Goal: Task Accomplishment & Management: Use online tool/utility

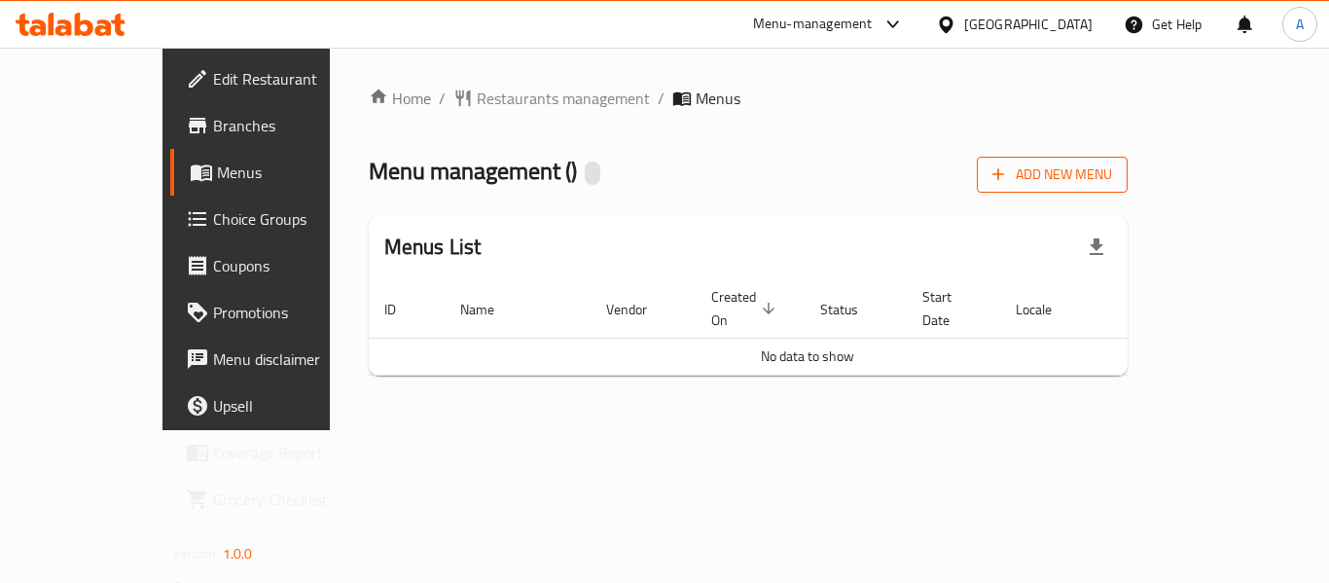
click at [1112, 175] on span "Add New Menu" at bounding box center [1053, 175] width 120 height 24
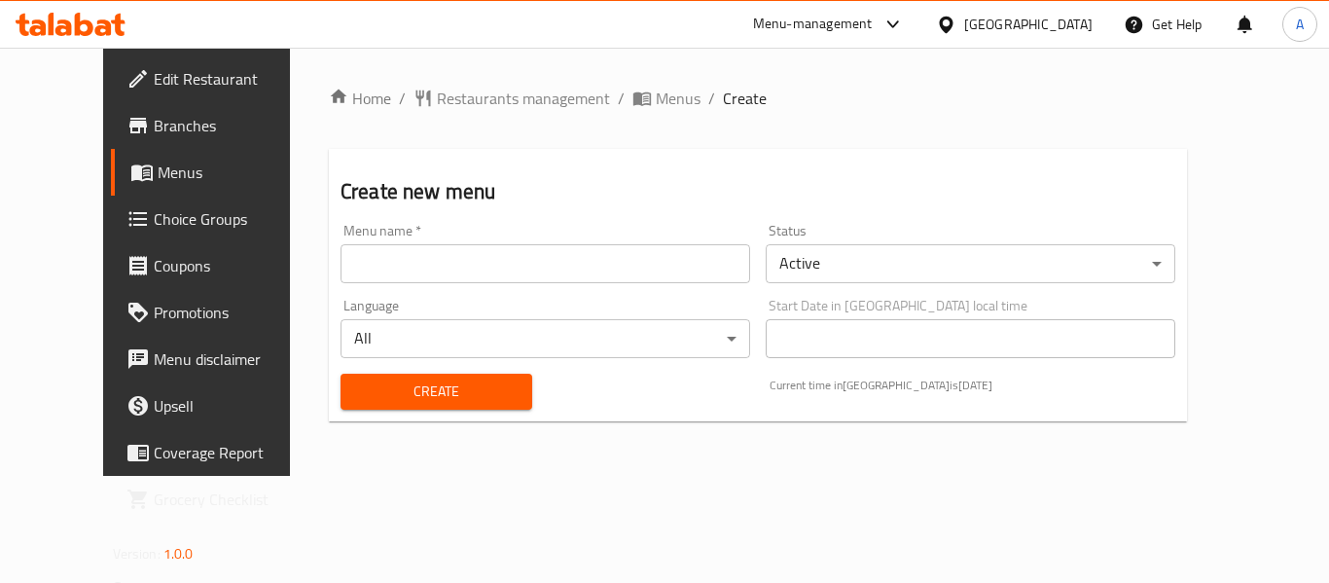
click at [570, 271] on input "text" at bounding box center [546, 263] width 410 height 39
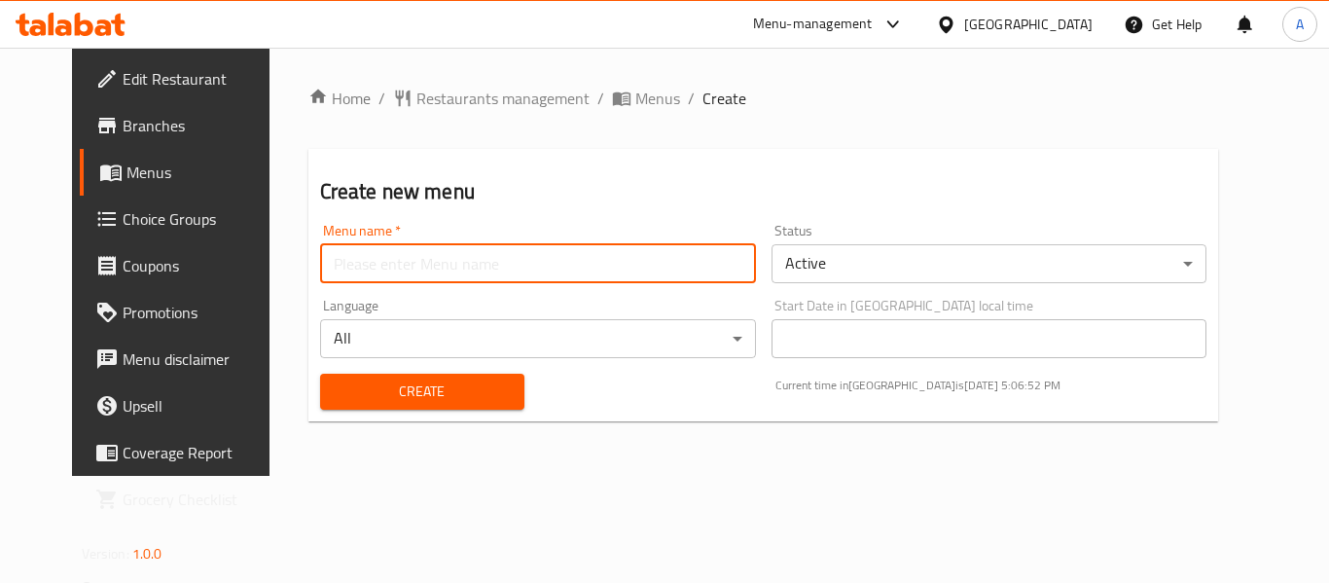
type input "neww"
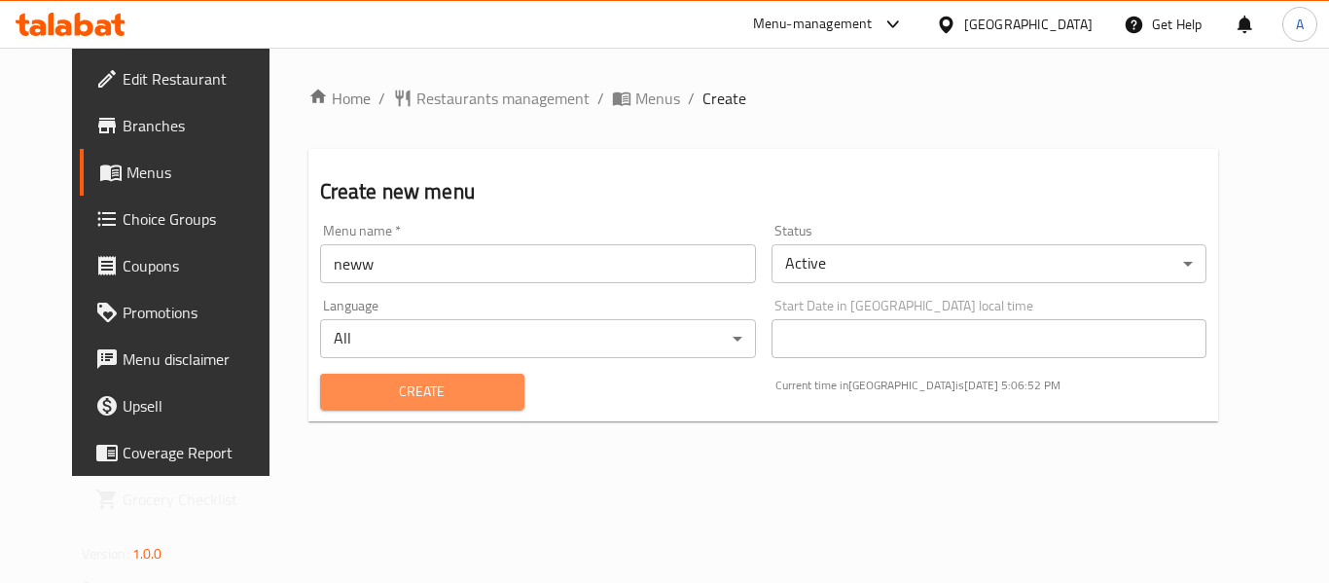
click at [403, 392] on span "Create" at bounding box center [422, 392] width 173 height 24
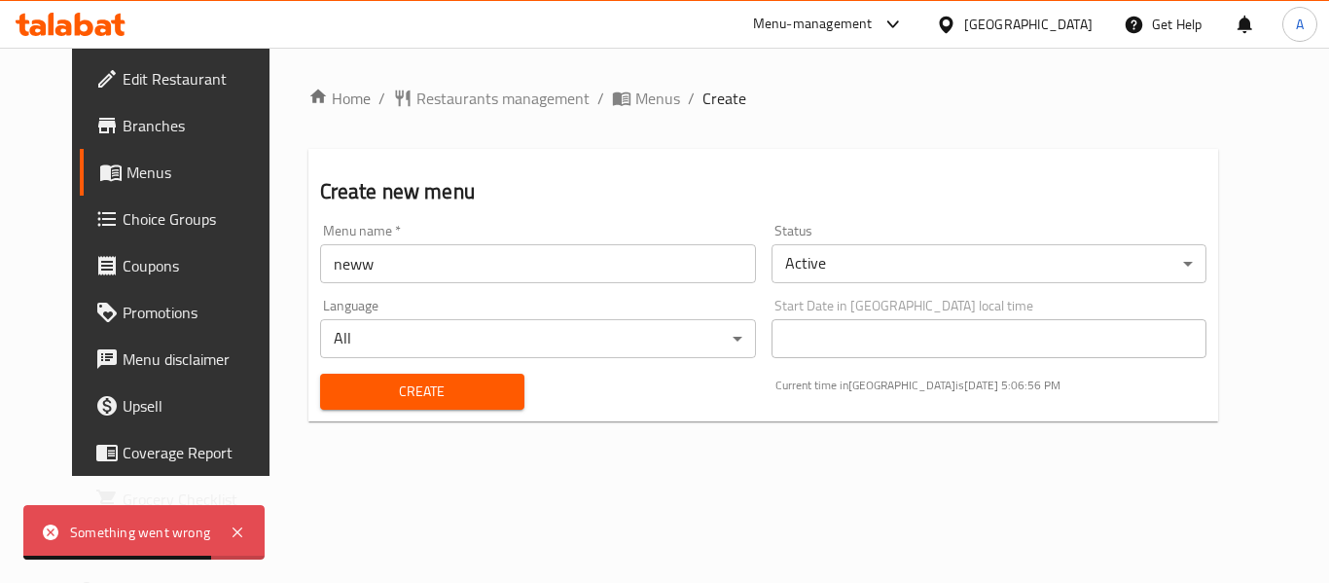
click at [127, 163] on span "Menus" at bounding box center [203, 172] width 152 height 23
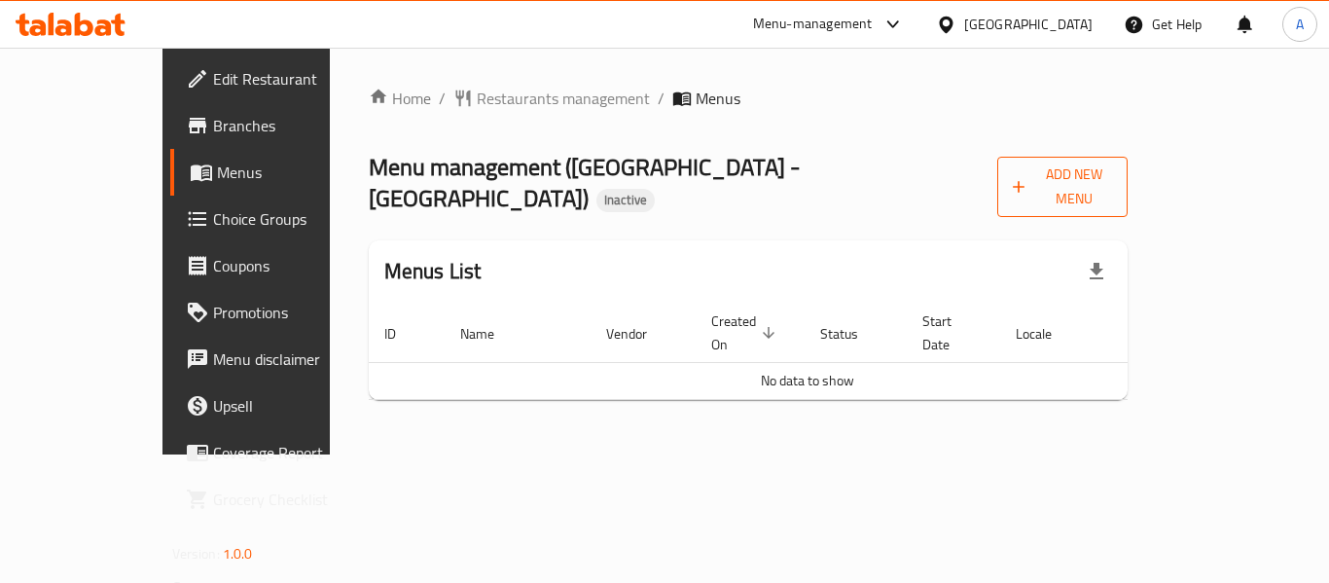
click at [1113, 186] on span "Add New Menu" at bounding box center [1063, 187] width 100 height 49
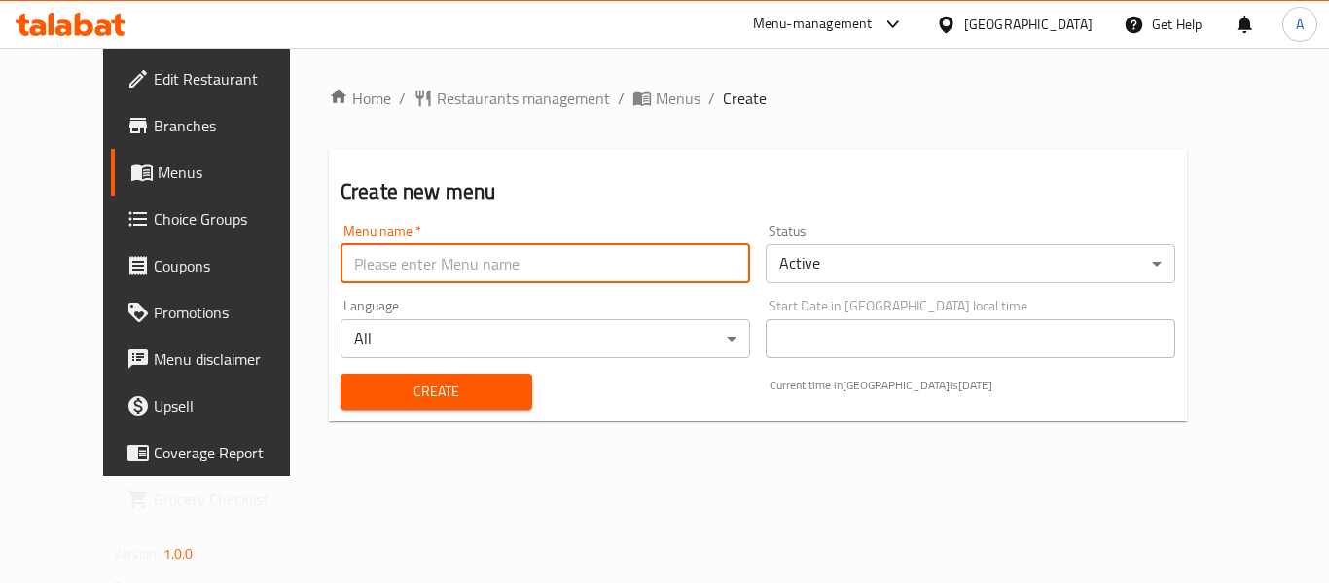
click at [584, 247] on input "text" at bounding box center [546, 263] width 410 height 39
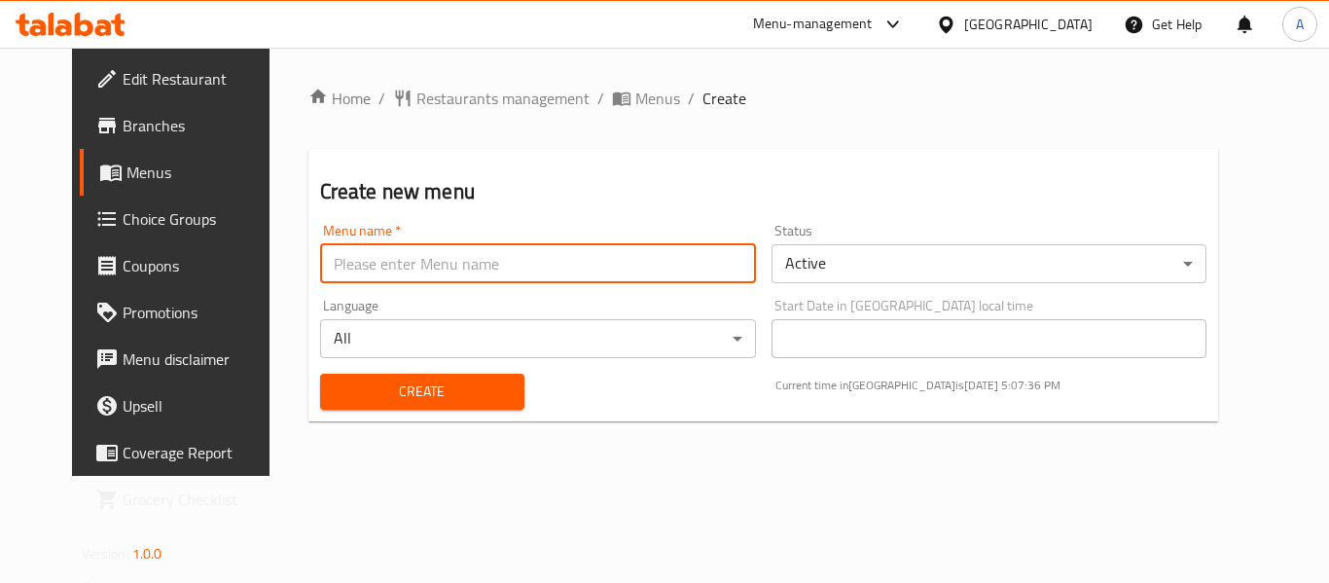
type input "neww"
click at [405, 376] on button "Create" at bounding box center [422, 392] width 204 height 36
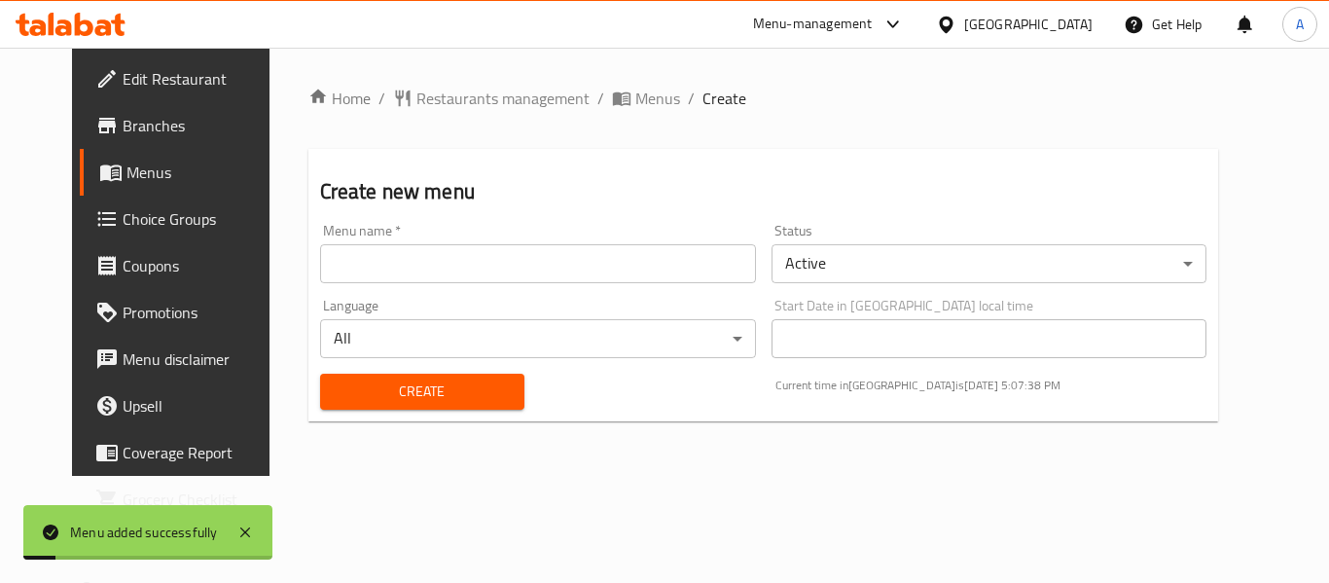
click at [168, 151] on link "Menus" at bounding box center [187, 172] width 214 height 47
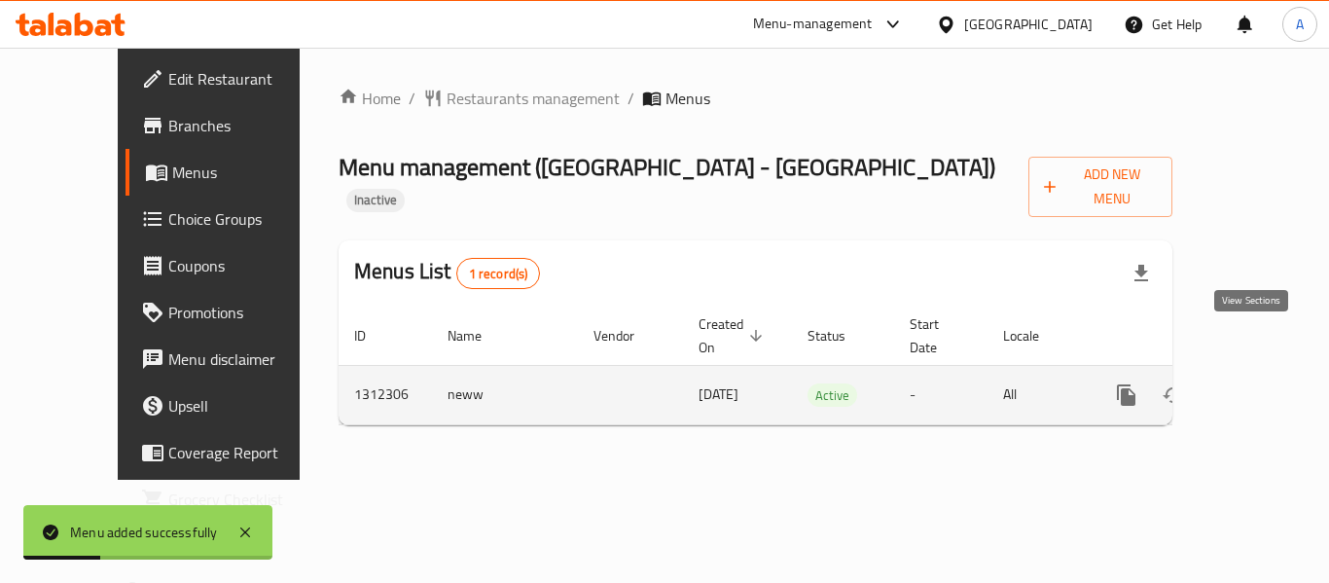
click at [1258, 386] on icon "enhanced table" at bounding box center [1267, 395] width 18 height 18
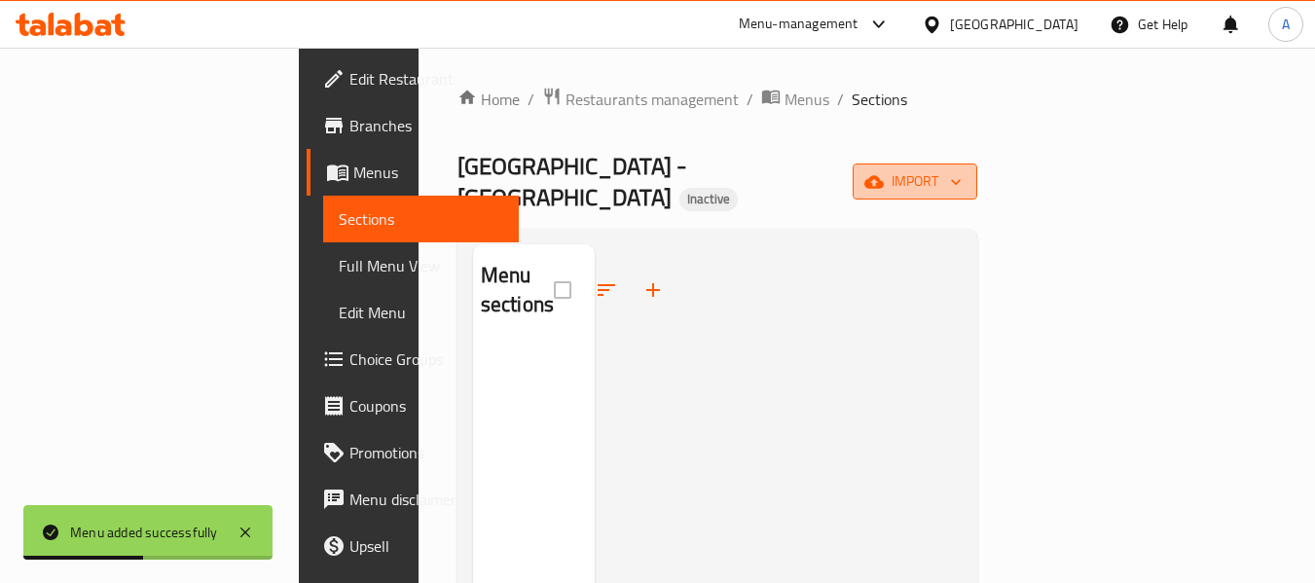
click at [977, 185] on button "import" at bounding box center [914, 181] width 125 height 36
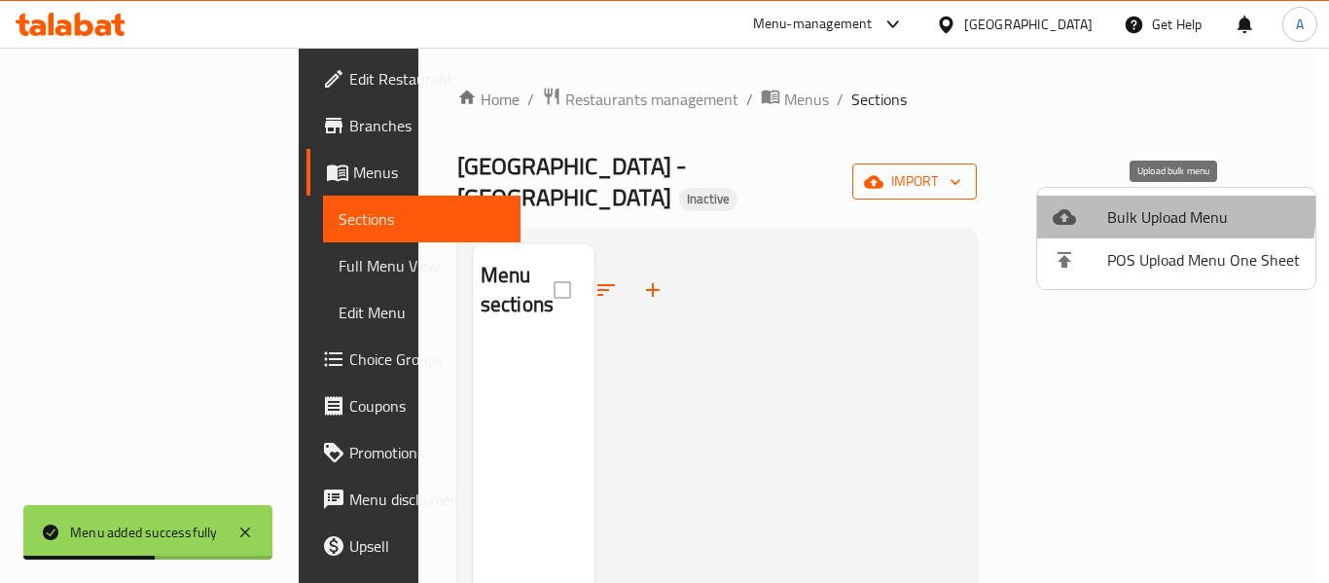
click at [1097, 204] on li "Bulk Upload Menu" at bounding box center [1176, 217] width 278 height 43
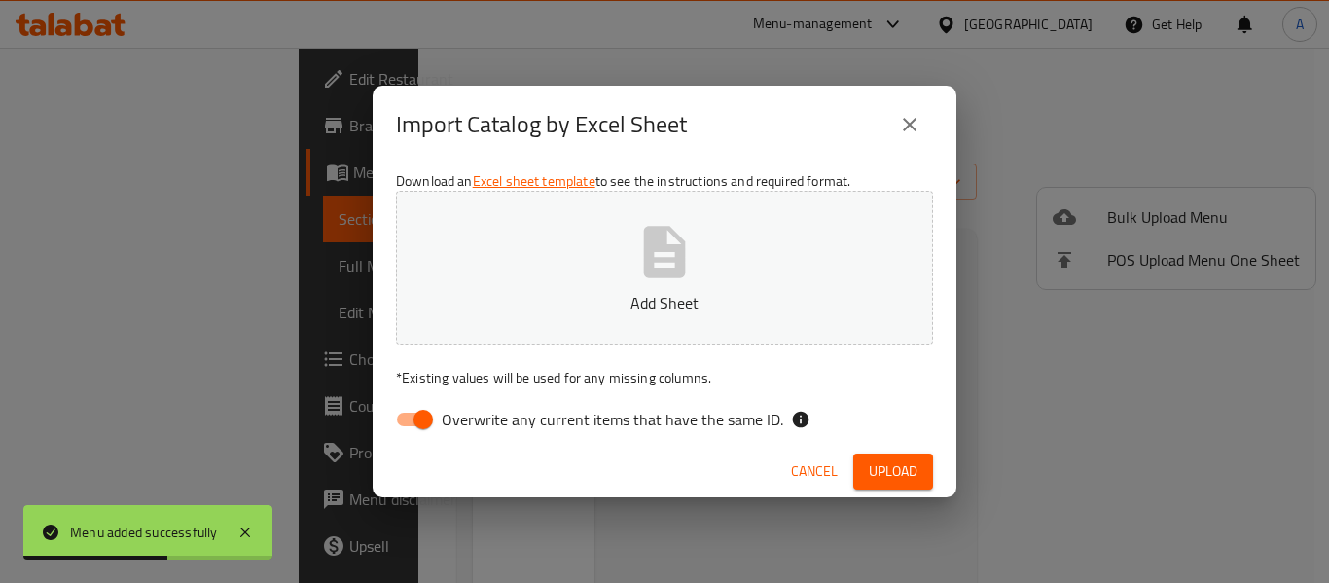
click at [628, 403] on label "Overwrite any current items that have the same ID." at bounding box center [584, 419] width 398 height 37
click at [479, 403] on input "Overwrite any current items that have the same ID." at bounding box center [423, 419] width 111 height 37
checkbox input "false"
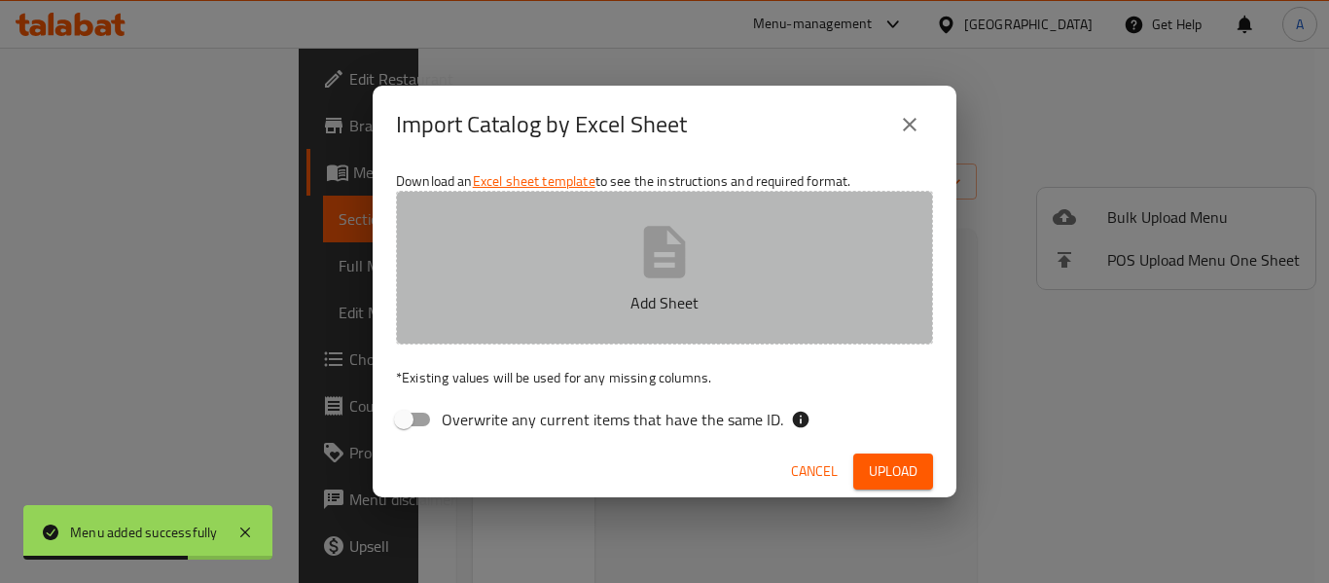
click at [669, 304] on p "Add Sheet" at bounding box center [664, 302] width 477 height 23
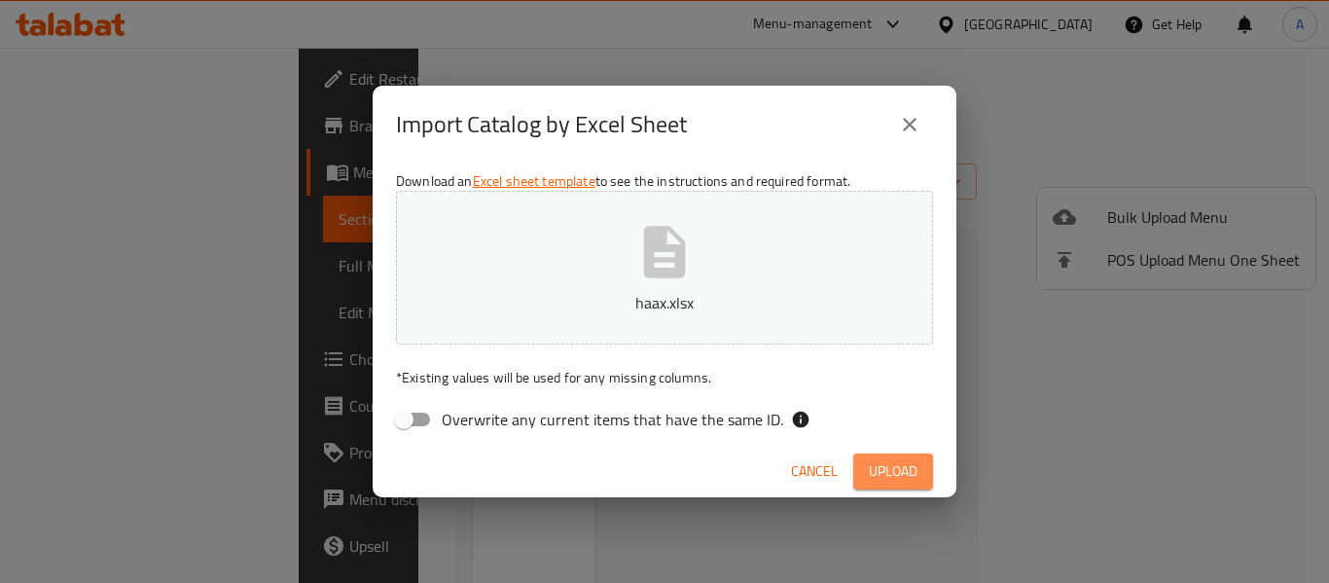
click at [886, 472] on span "Upload" at bounding box center [893, 471] width 49 height 24
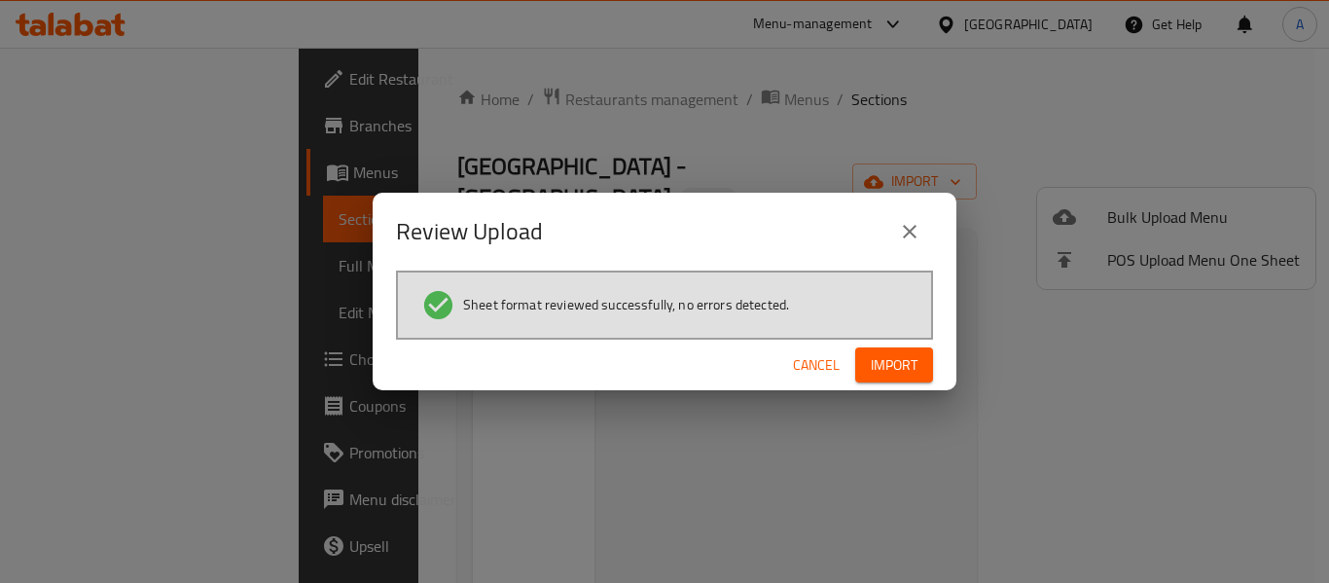
click at [920, 367] on button "Import" at bounding box center [894, 365] width 78 height 36
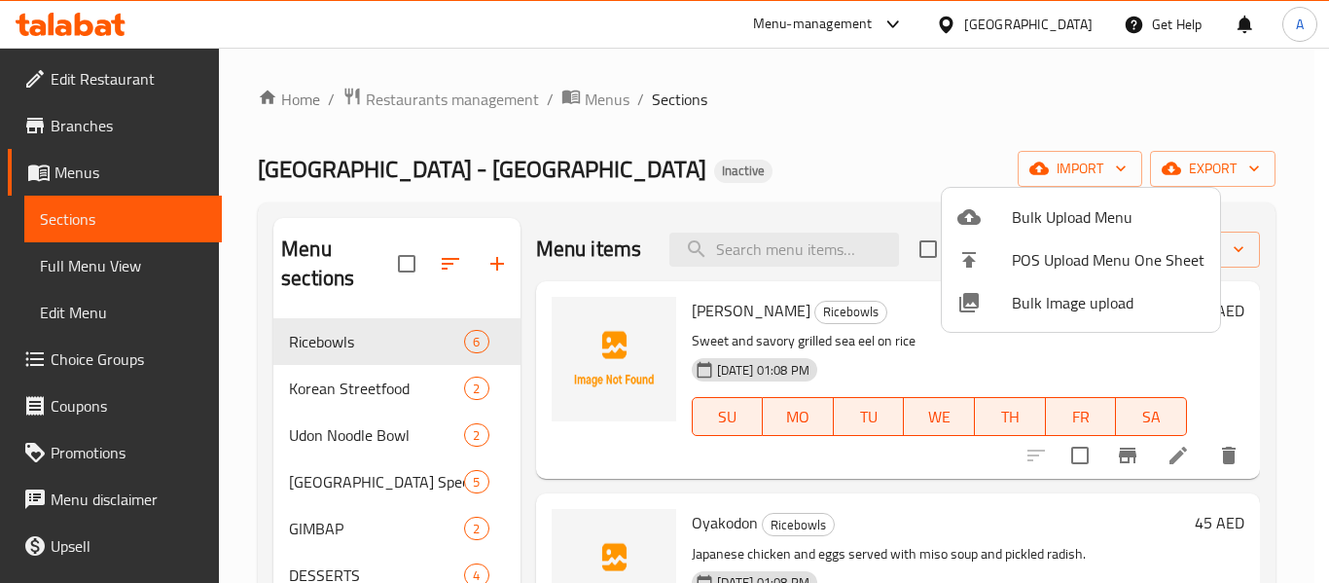
click at [624, 154] on div at bounding box center [664, 291] width 1329 height 583
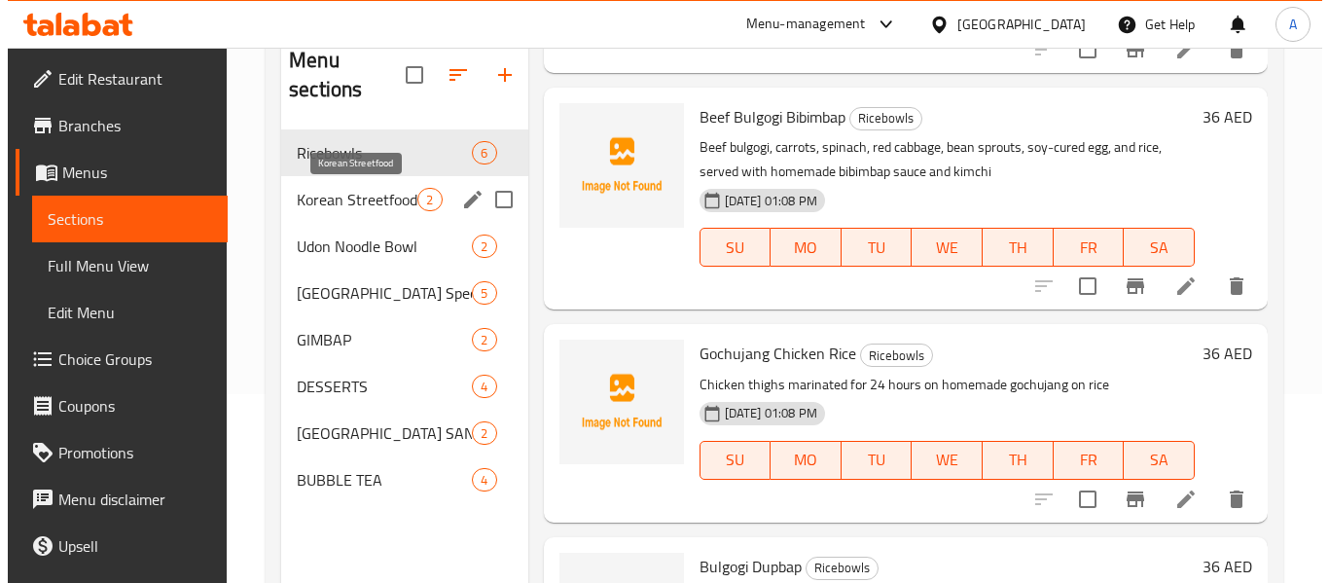
scroll to position [78, 0]
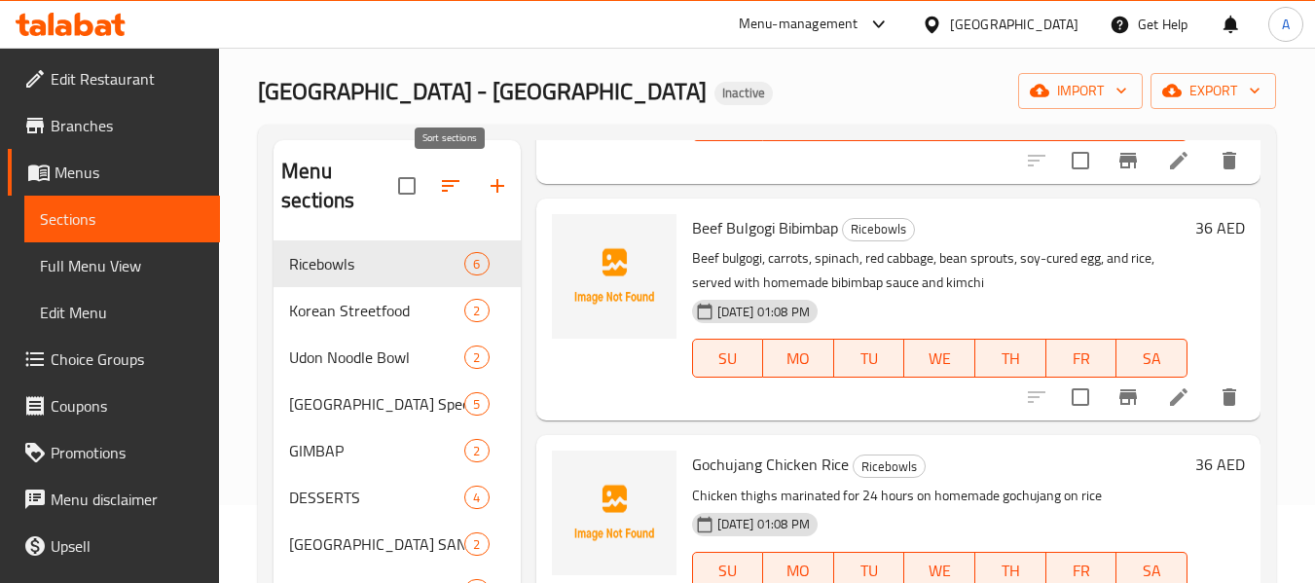
click at [457, 171] on button "button" at bounding box center [450, 186] width 47 height 47
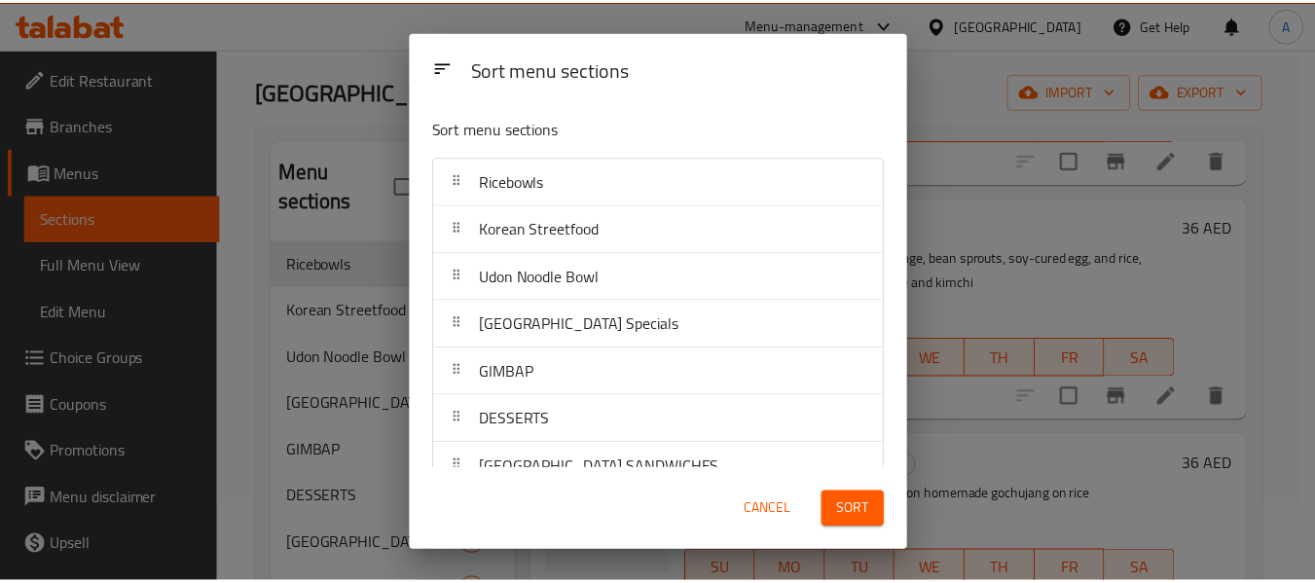
scroll to position [79, 0]
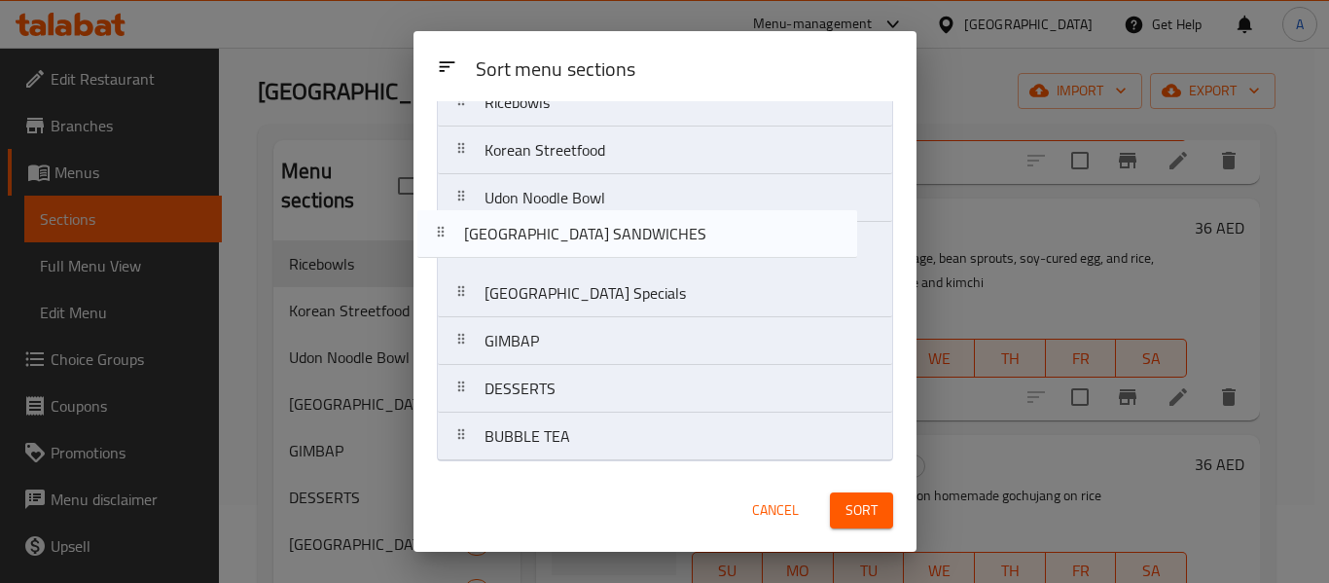
drag, startPoint x: 660, startPoint y: 400, endPoint x: 636, endPoint y: 223, distance: 178.6
click at [636, 223] on nav "Ricebowls Korean Streetfood Udon Noodle [GEOGRAPHIC_DATA] Specials GIMBAP DESSE…" at bounding box center [665, 269] width 456 height 383
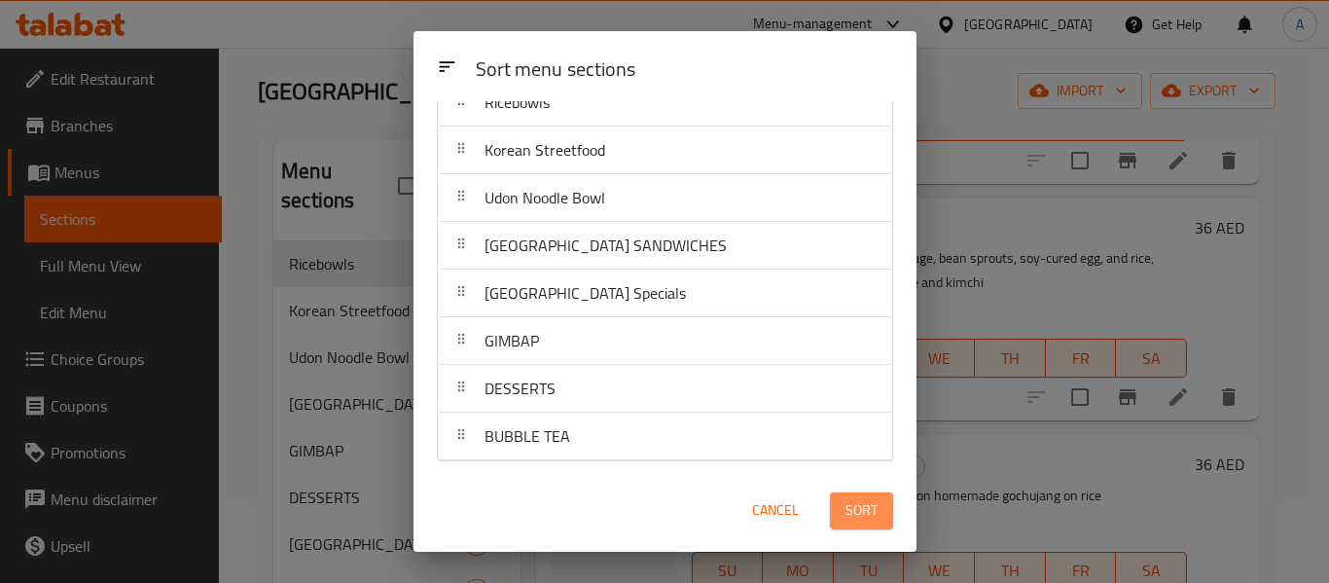
click at [872, 508] on span "Sort" at bounding box center [862, 510] width 32 height 24
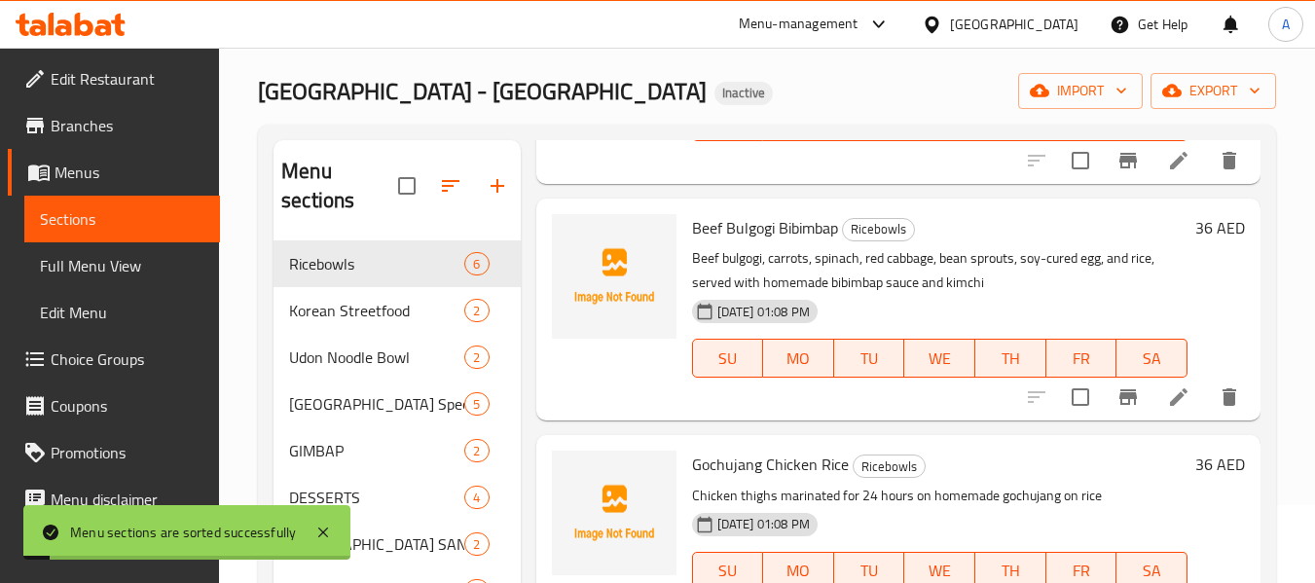
click at [128, 258] on span "Full Menu View" at bounding box center [122, 265] width 164 height 23
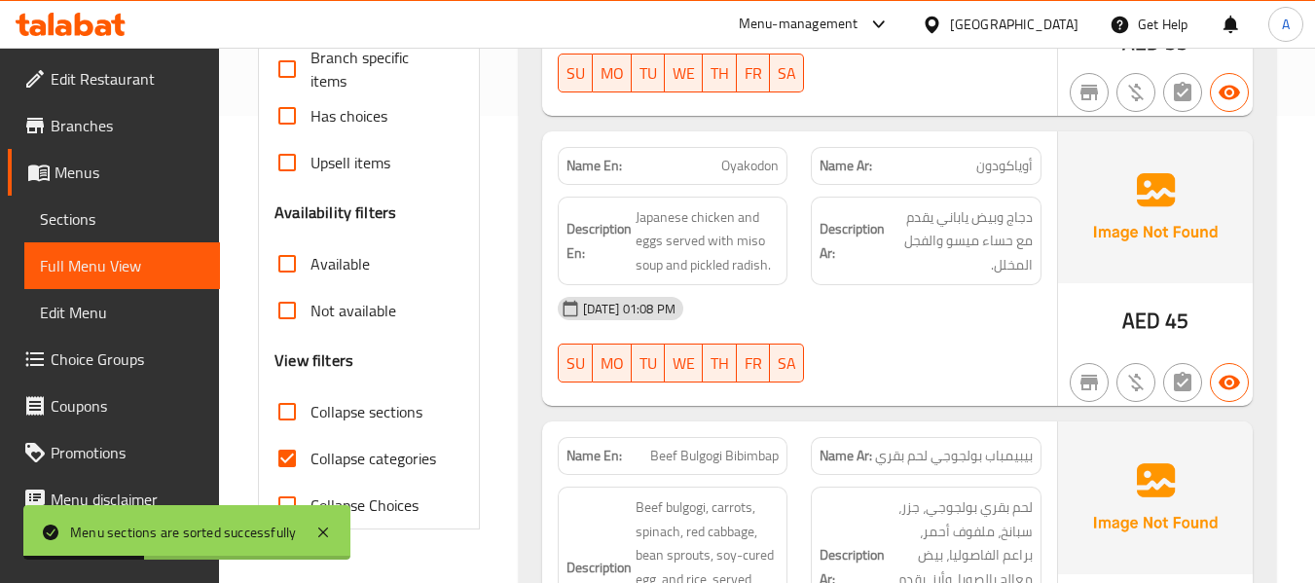
click at [356, 460] on span "Collapse categories" at bounding box center [373, 458] width 126 height 23
click at [310, 460] on input "Collapse categories" at bounding box center [287, 458] width 47 height 47
checkbox input "false"
